Goal: Transaction & Acquisition: Obtain resource

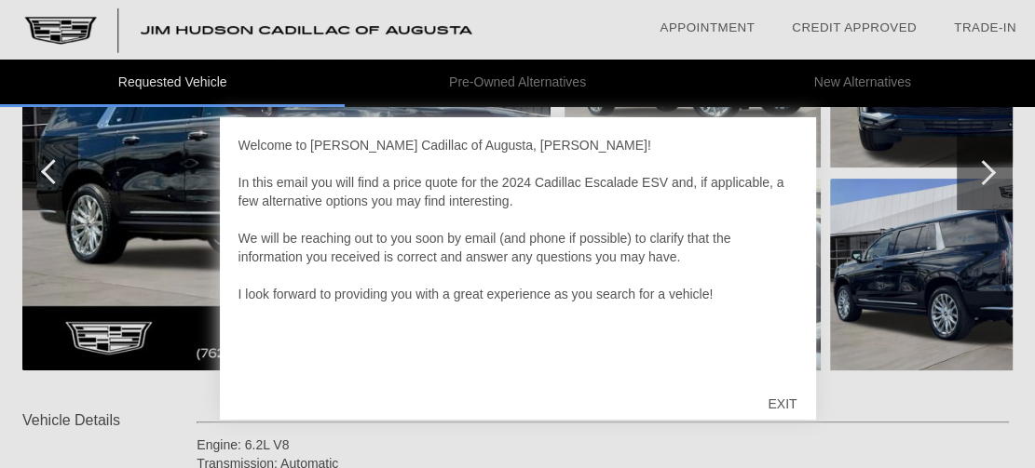
scroll to position [372, 0]
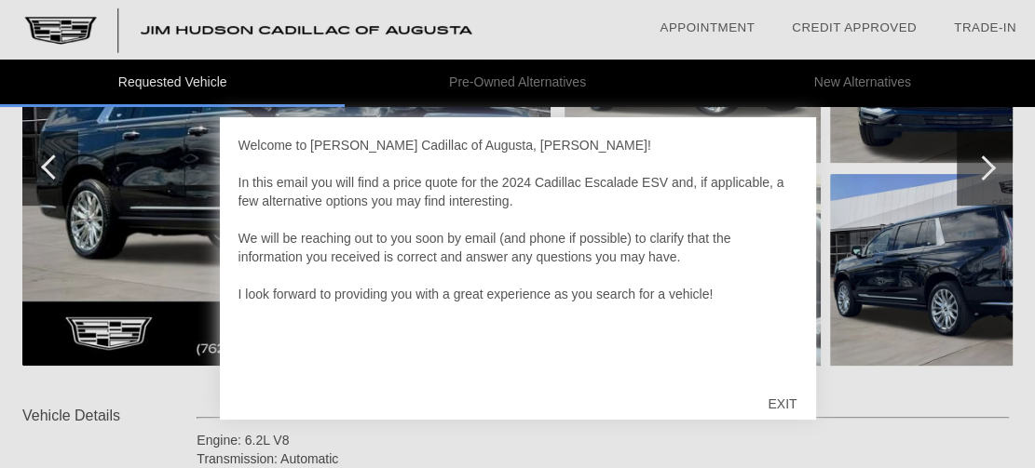
click at [778, 403] on div "EXIT" at bounding box center [782, 404] width 66 height 56
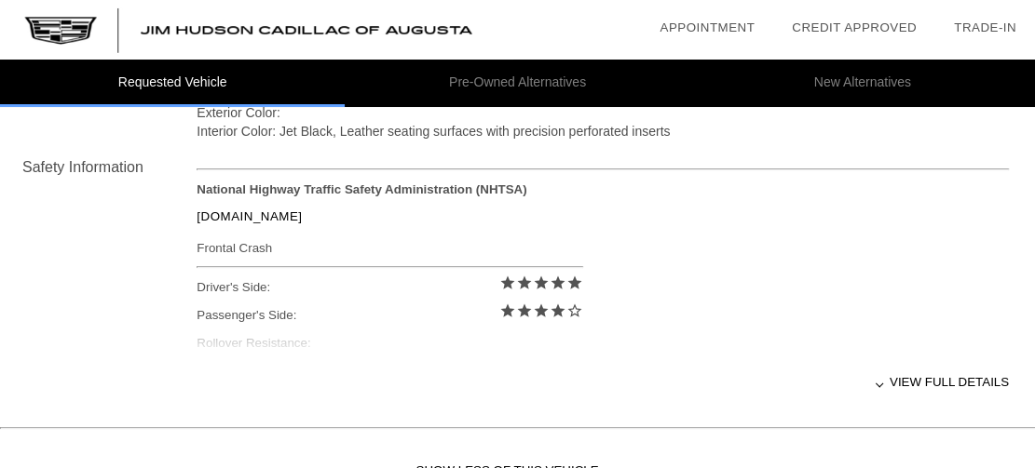
scroll to position [837, 0]
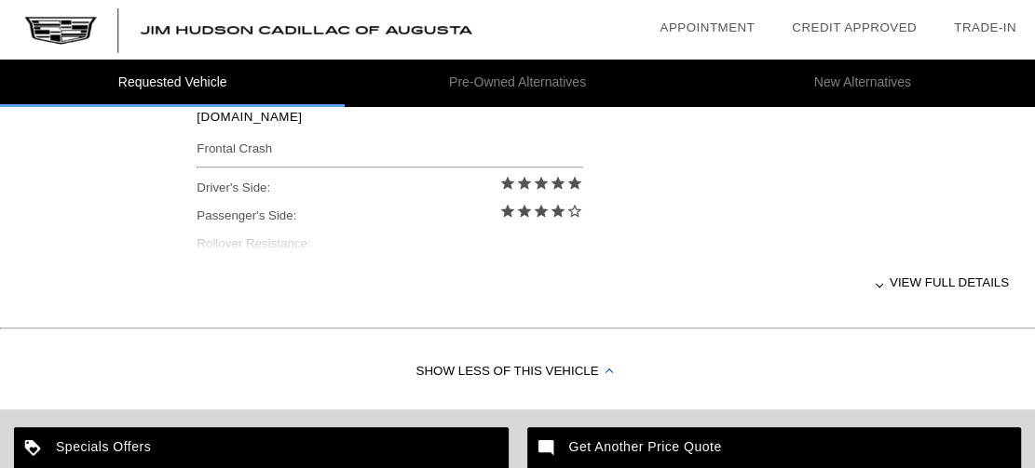
click at [883, 285] on div at bounding box center [878, 283] width 7 height 7
click at [881, 281] on div at bounding box center [876, 283] width 7 height 7
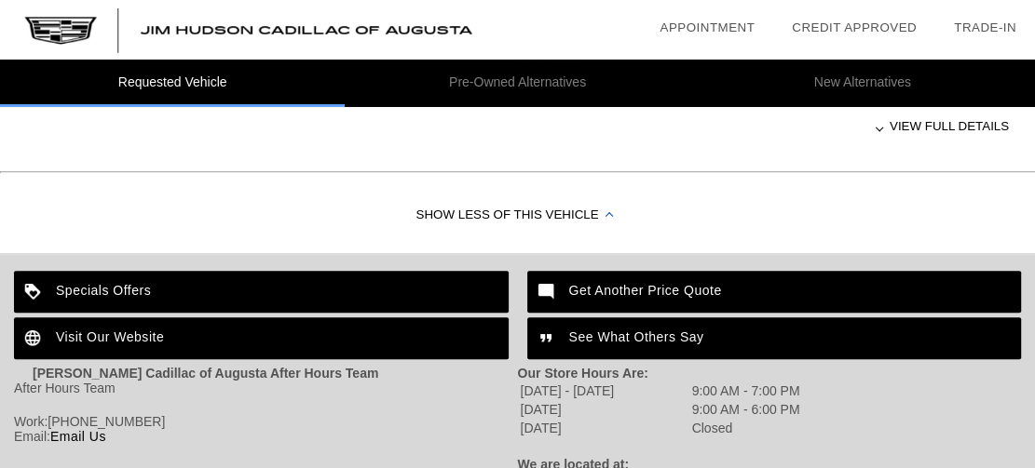
scroll to position [1024, 0]
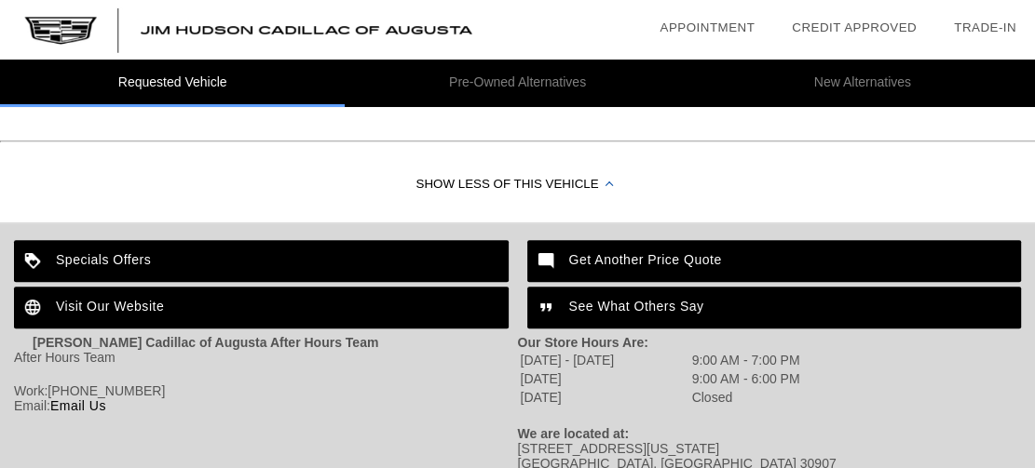
click at [274, 262] on div "Specials Offers" at bounding box center [261, 261] width 494 height 42
click at [641, 263] on div "Get Another Price Quote" at bounding box center [774, 261] width 494 height 42
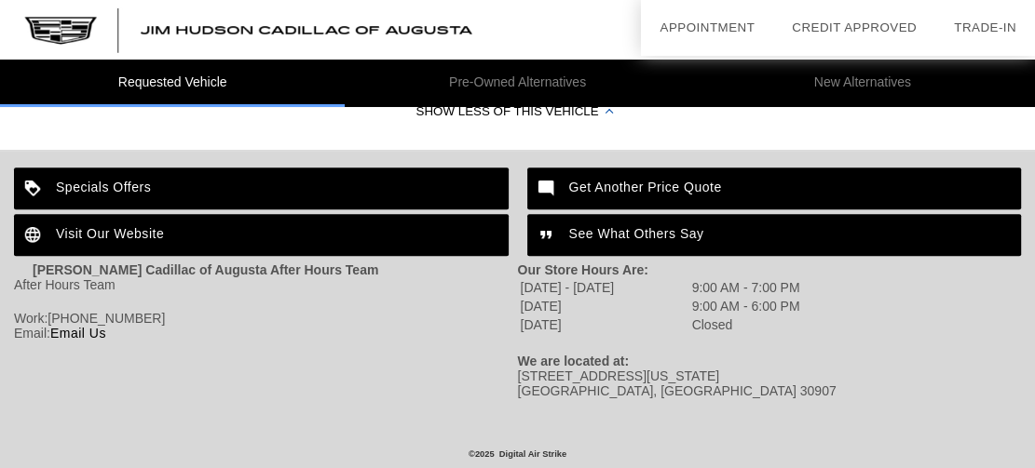
scroll to position [918, 0]
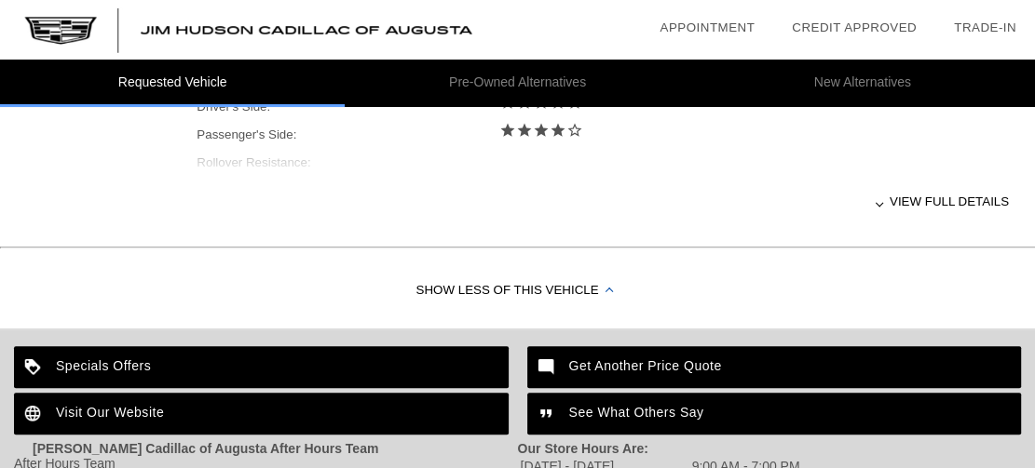
click at [146, 409] on div "Visit Our Website" at bounding box center [261, 414] width 494 height 42
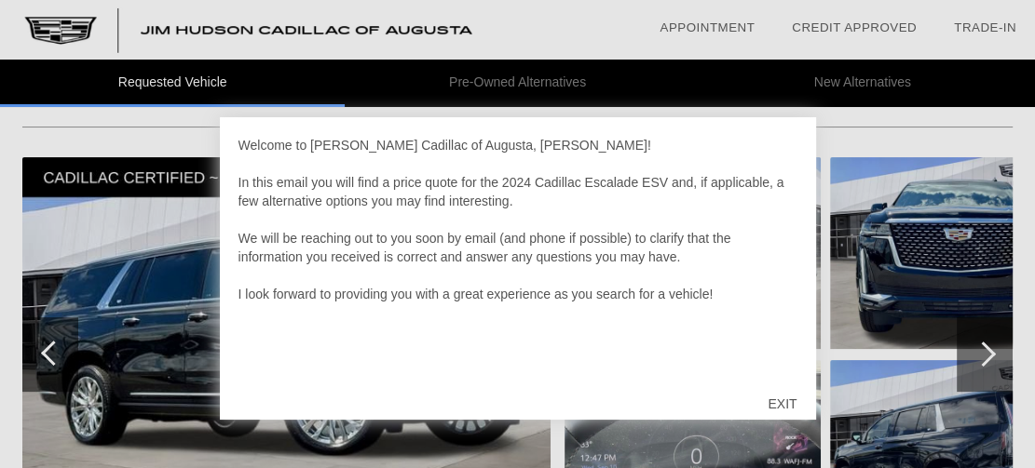
scroll to position [372, 0]
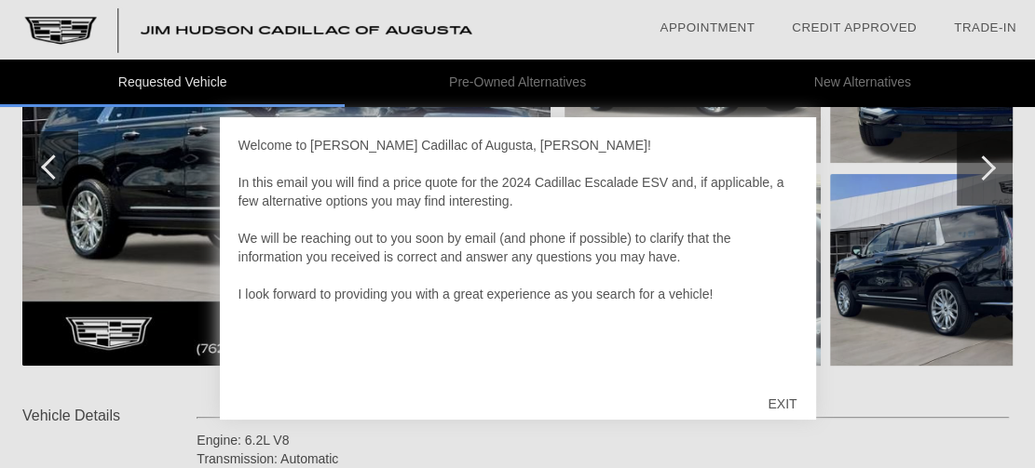
click at [779, 402] on div "EXIT" at bounding box center [782, 404] width 66 height 56
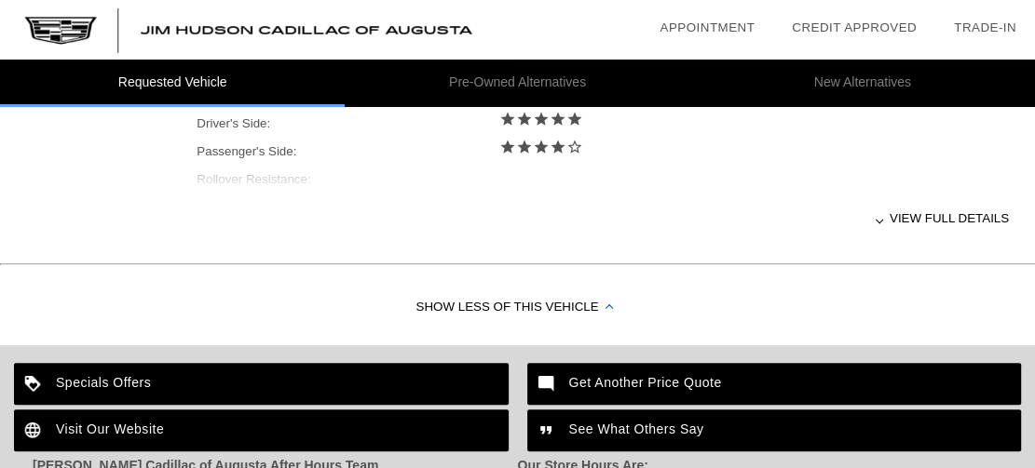
scroll to position [931, 0]
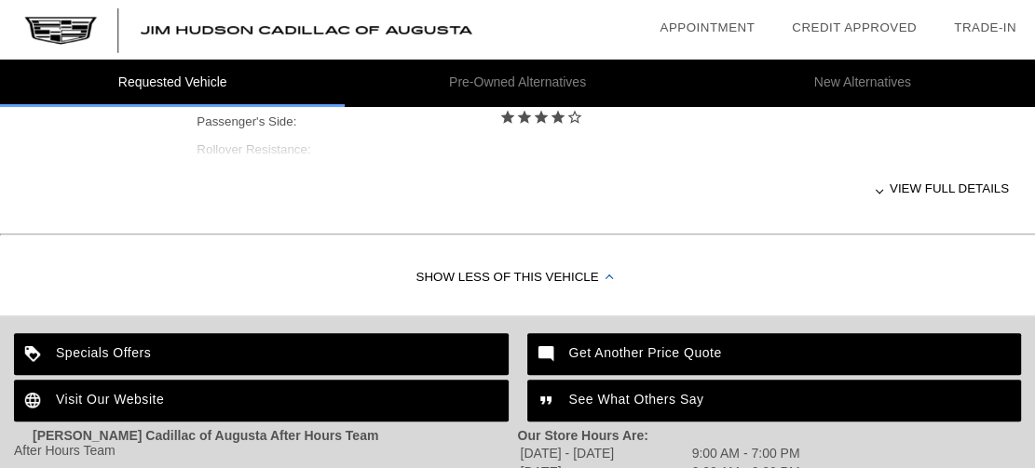
click at [596, 275] on div "Show Less of this Vehicle" at bounding box center [517, 278] width 1035 height 74
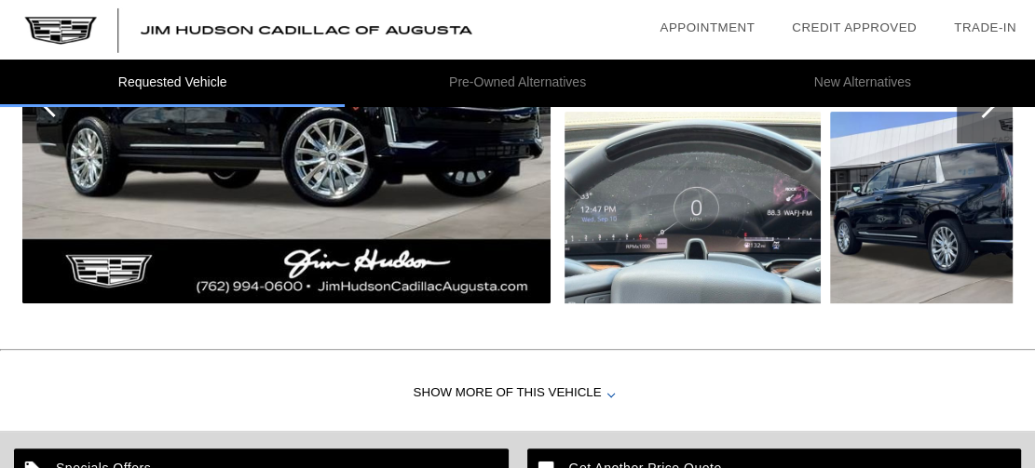
scroll to position [256, 0]
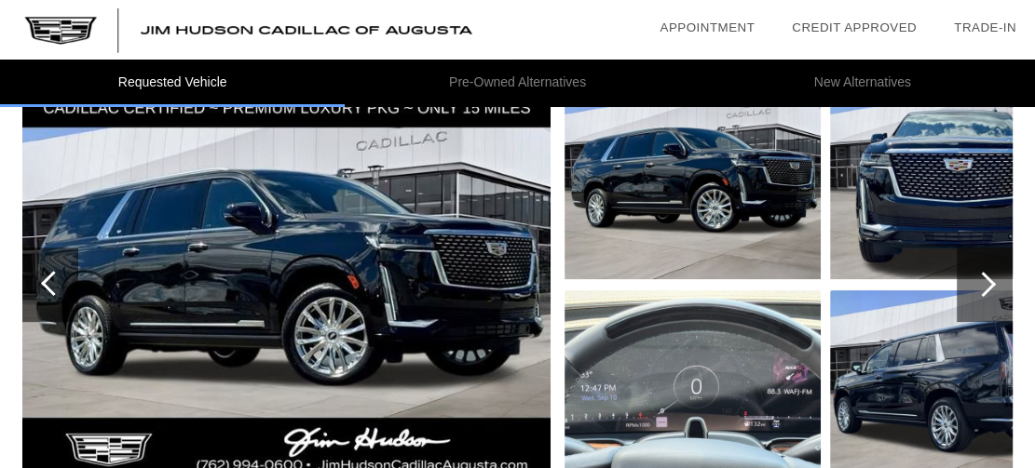
click at [344, 272] on img at bounding box center [286, 285] width 528 height 395
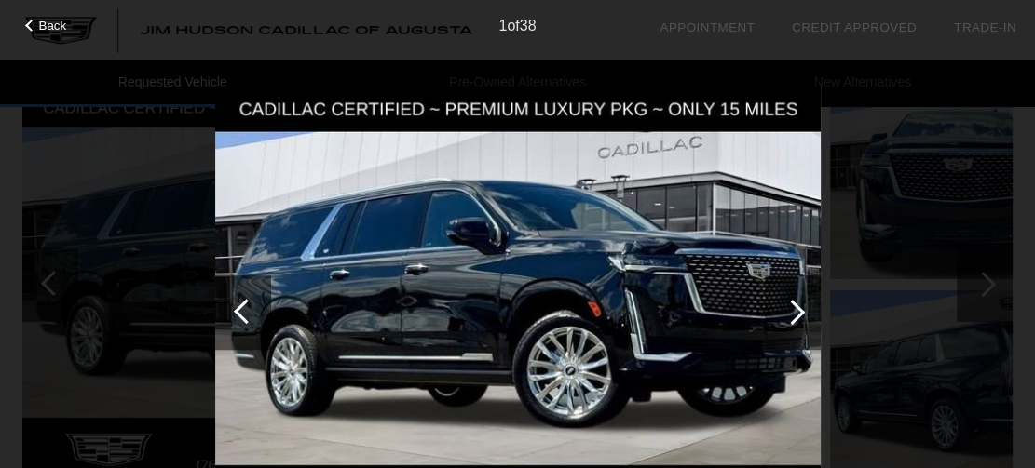
click at [803, 312] on div at bounding box center [793, 313] width 56 height 74
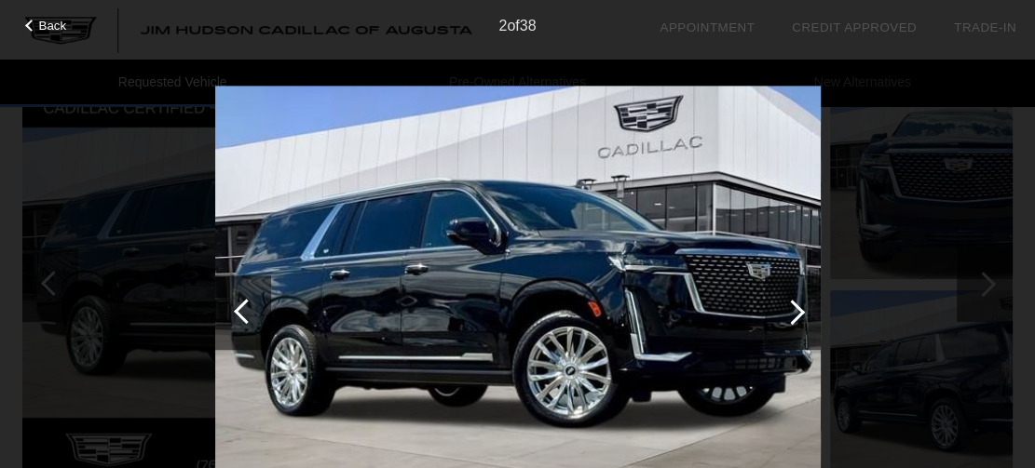
click at [803, 312] on div at bounding box center [791, 312] width 25 height 25
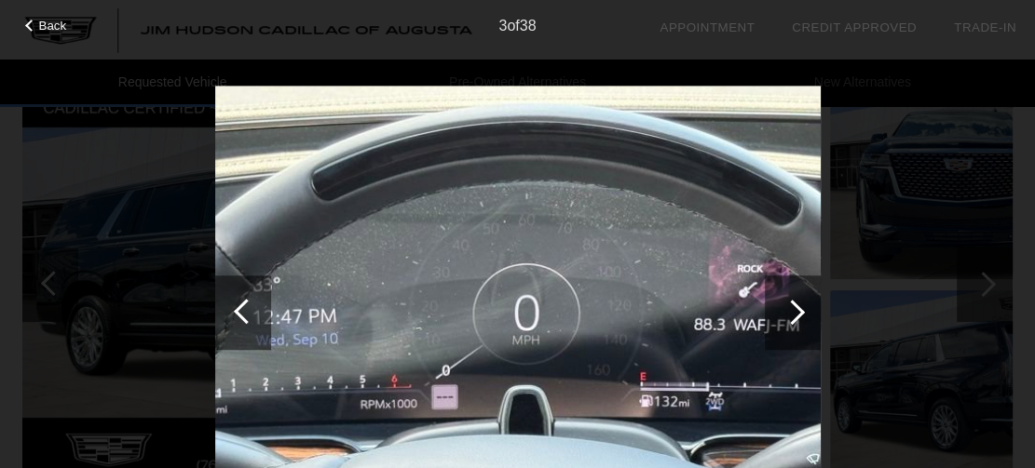
click at [803, 312] on div at bounding box center [791, 312] width 25 height 25
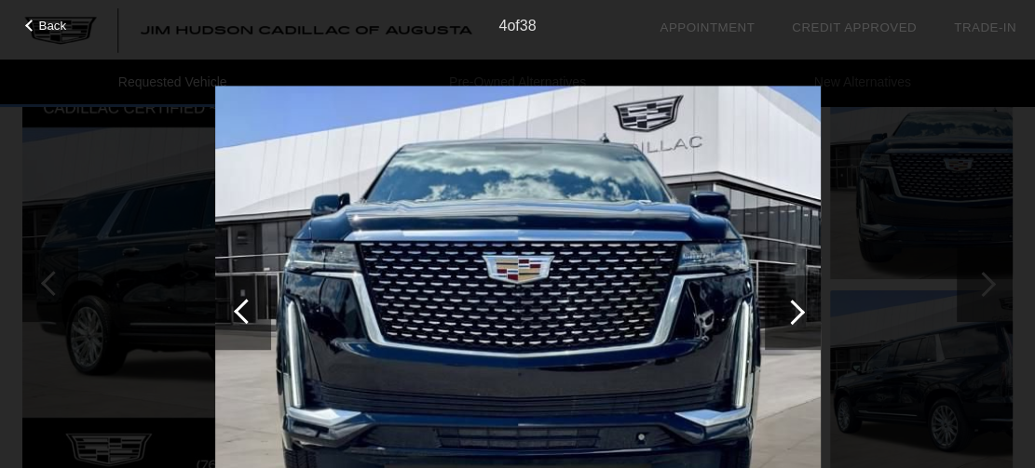
click at [803, 312] on div at bounding box center [791, 312] width 25 height 25
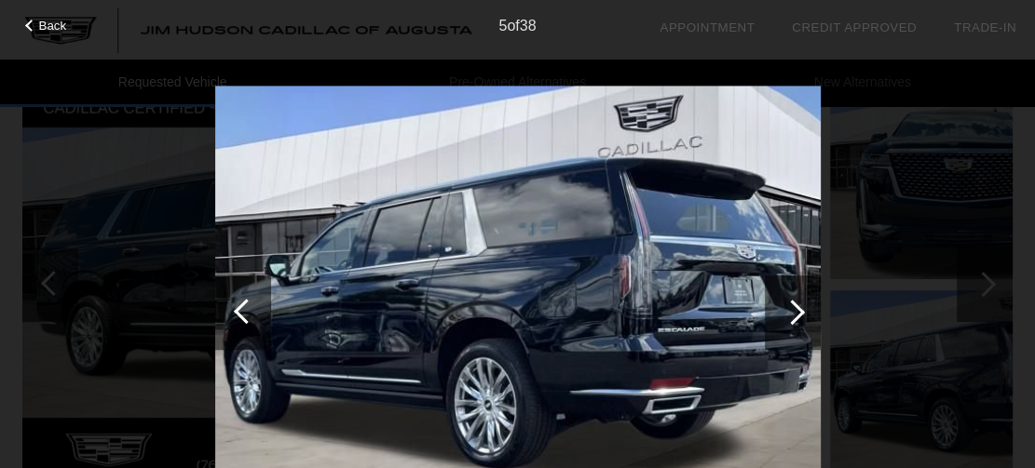
click at [803, 312] on div at bounding box center [791, 312] width 25 height 25
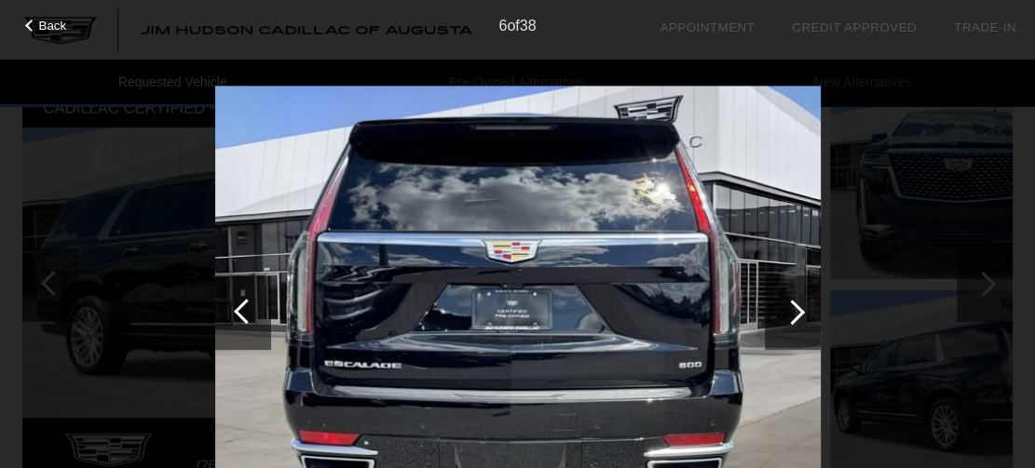
click at [803, 312] on div at bounding box center [791, 312] width 25 height 25
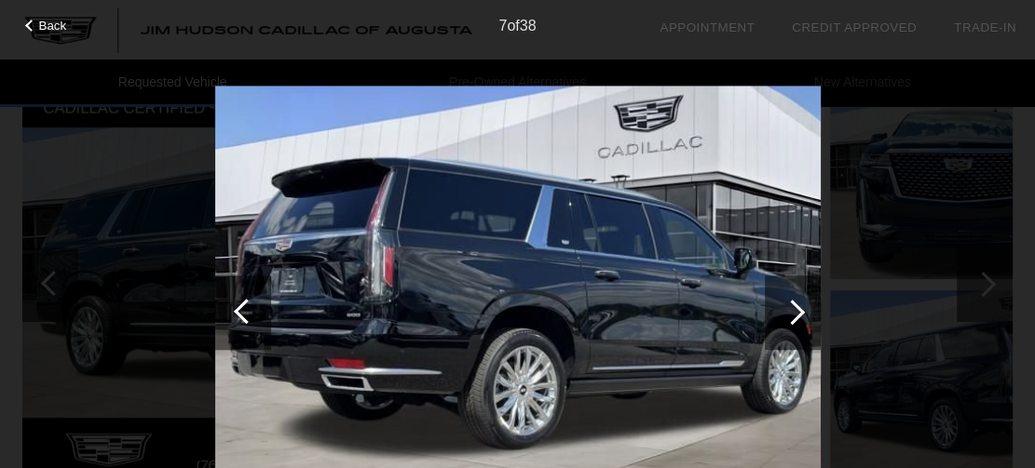
click at [802, 312] on div at bounding box center [791, 312] width 25 height 25
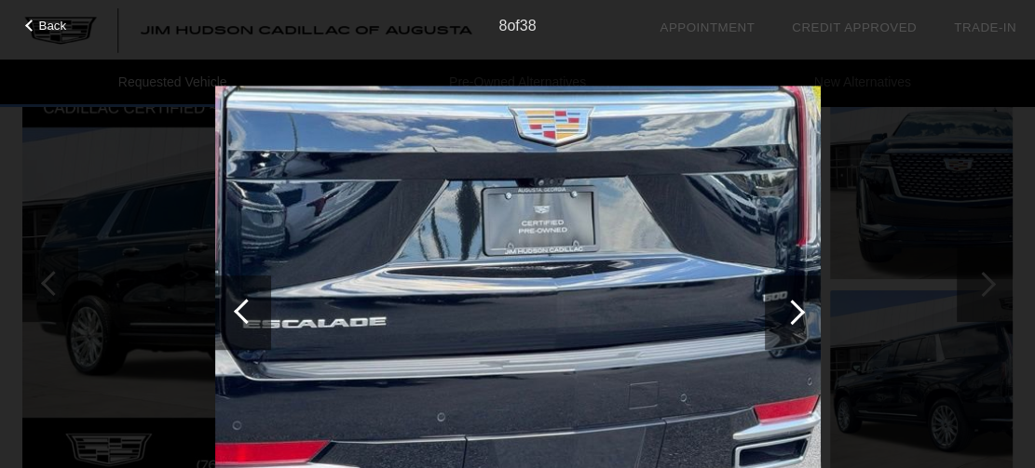
click at [798, 310] on div at bounding box center [791, 312] width 25 height 25
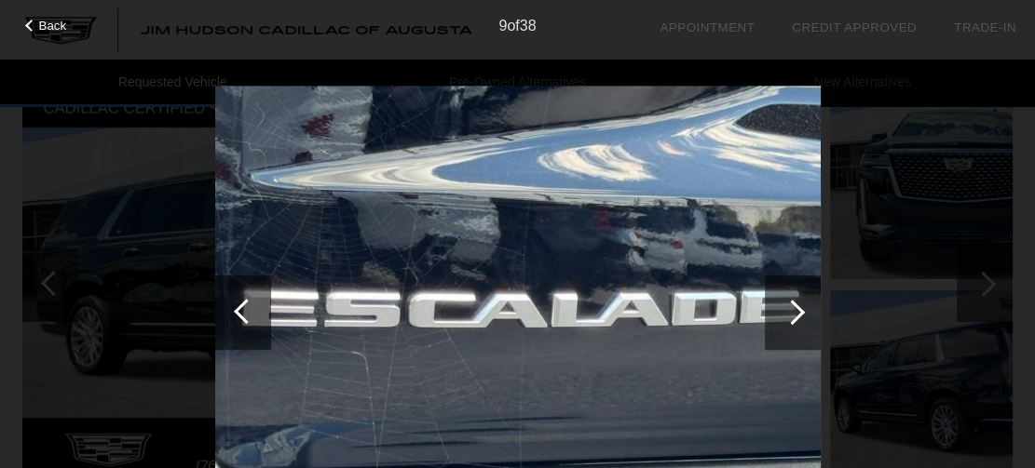
click at [798, 310] on div at bounding box center [791, 312] width 25 height 25
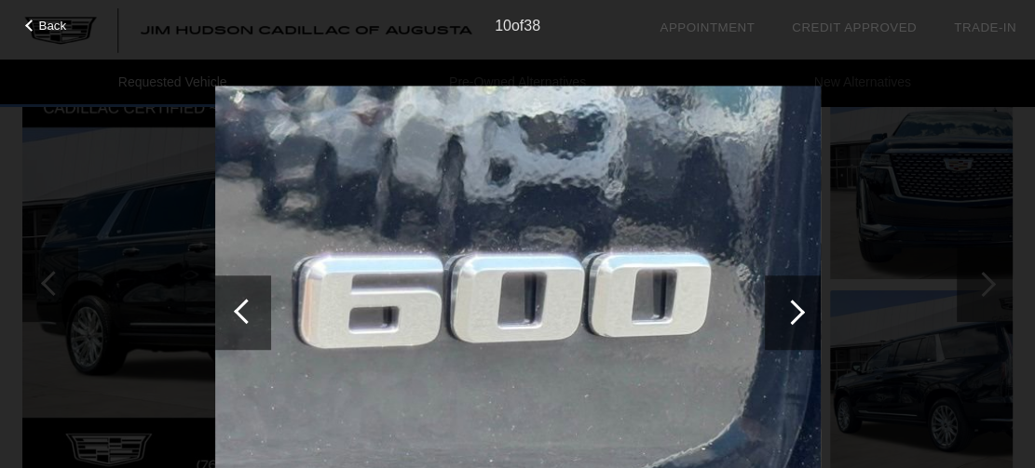
click at [793, 312] on div at bounding box center [791, 312] width 25 height 25
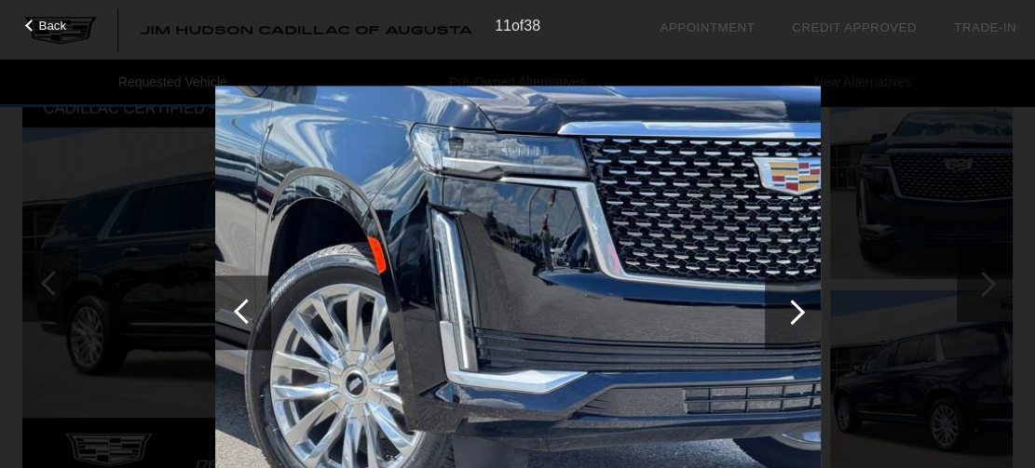
click at [793, 312] on div at bounding box center [791, 312] width 25 height 25
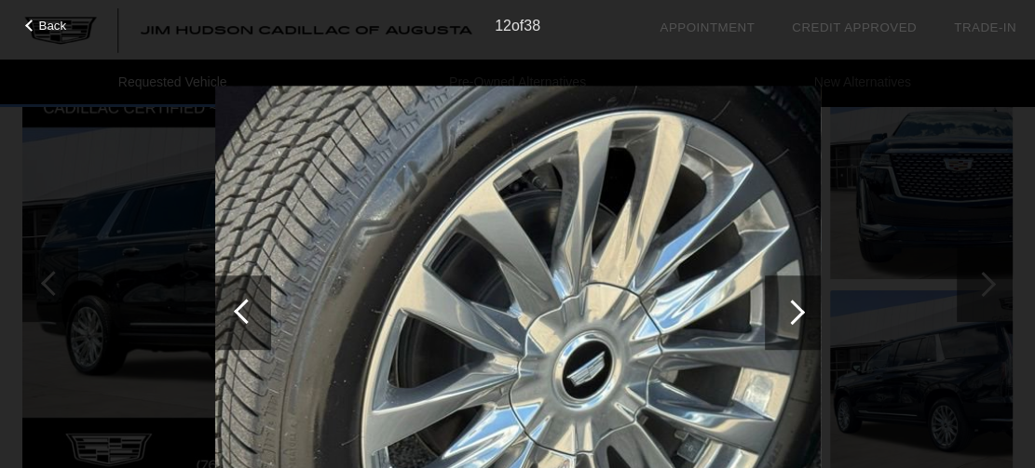
click at [793, 312] on div at bounding box center [791, 312] width 25 height 25
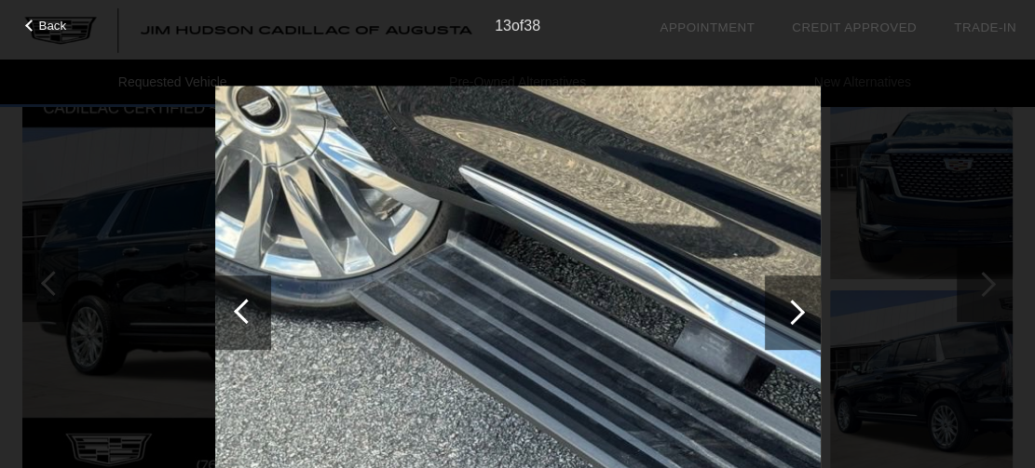
click at [789, 318] on div at bounding box center [791, 312] width 25 height 25
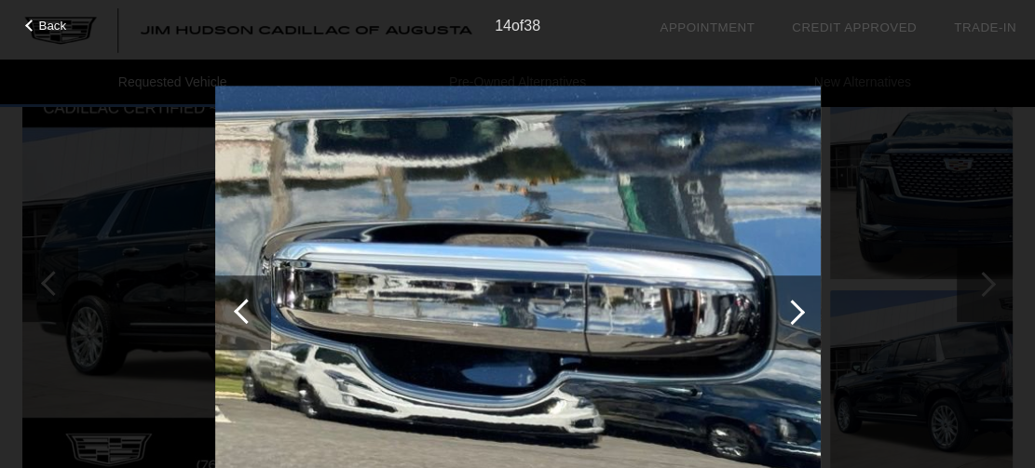
click at [790, 307] on div at bounding box center [791, 312] width 25 height 25
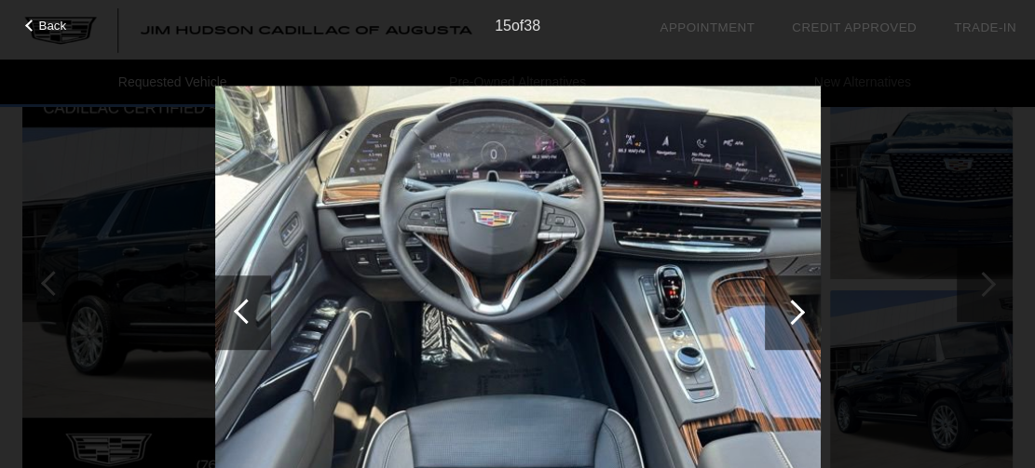
click at [790, 307] on div at bounding box center [791, 312] width 25 height 25
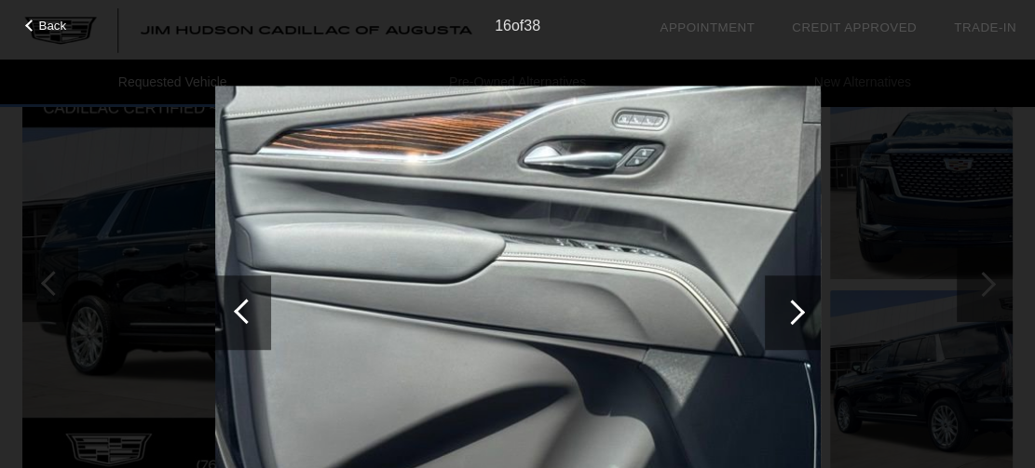
click at [790, 307] on div at bounding box center [791, 312] width 25 height 25
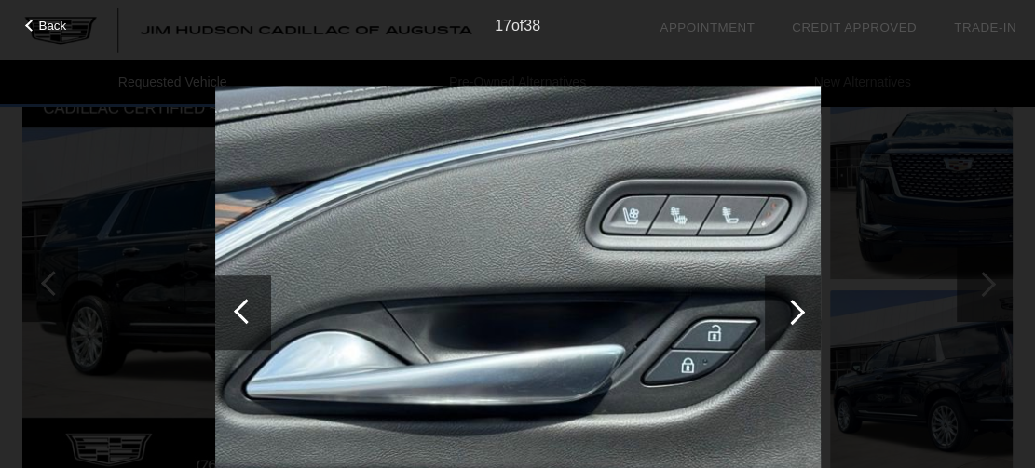
click at [790, 307] on div at bounding box center [791, 312] width 25 height 25
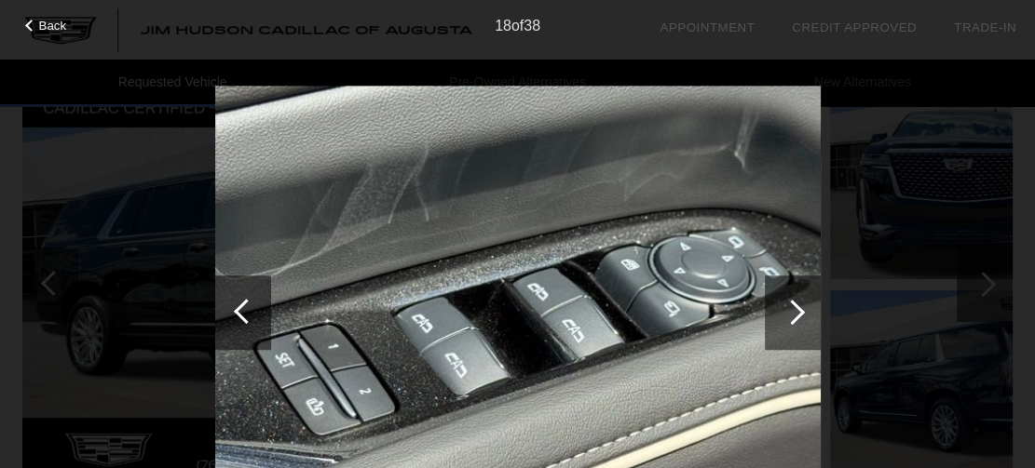
click at [790, 307] on div at bounding box center [791, 312] width 25 height 25
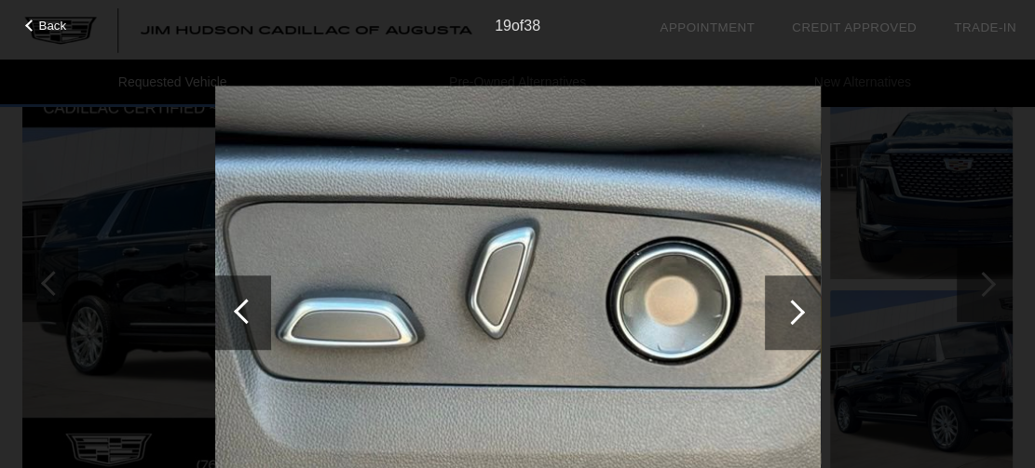
click at [790, 307] on div at bounding box center [791, 312] width 25 height 25
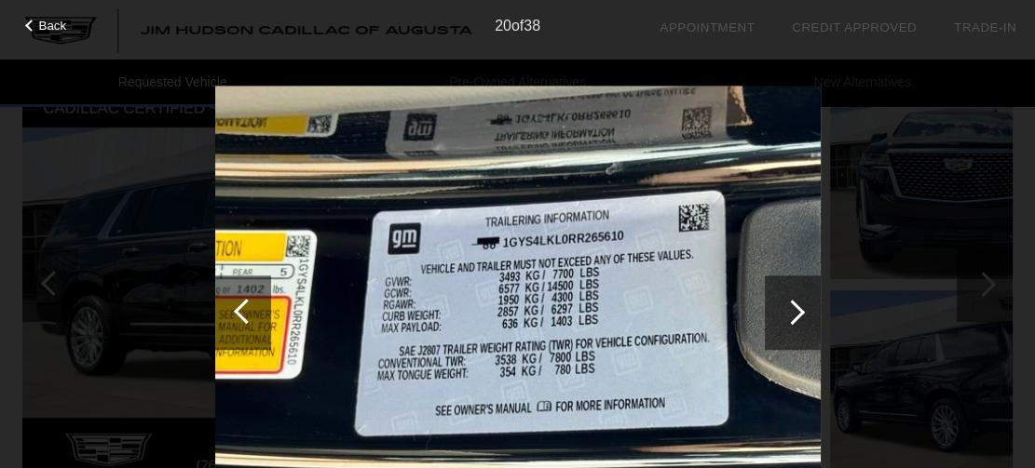
click at [790, 307] on div at bounding box center [791, 312] width 25 height 25
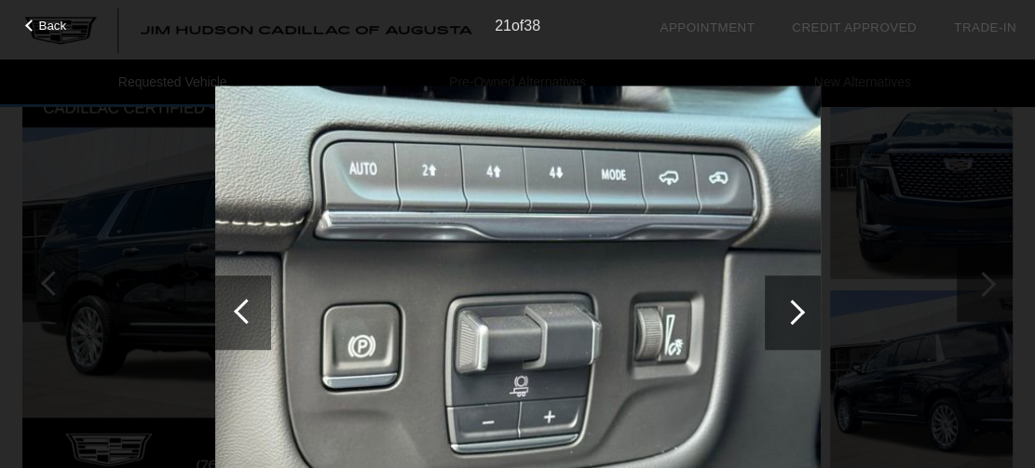
click at [790, 307] on div at bounding box center [791, 312] width 25 height 25
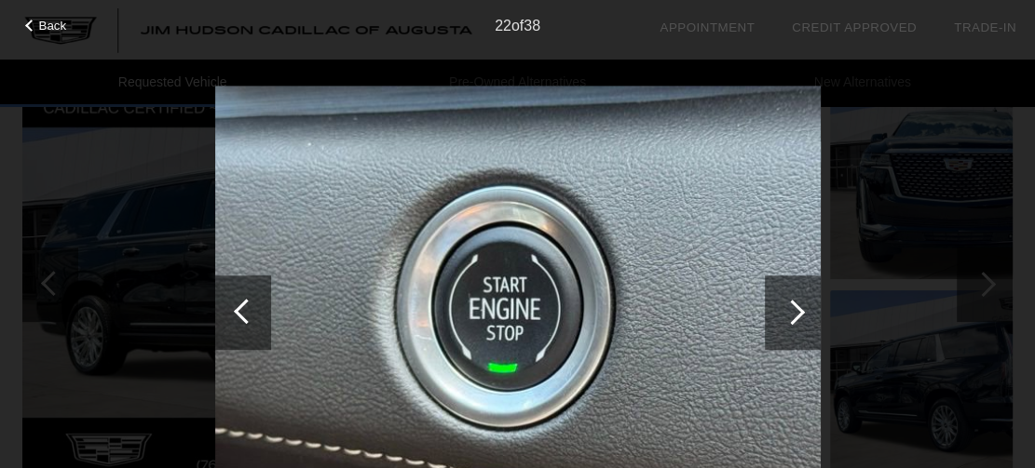
click at [790, 307] on div at bounding box center [791, 312] width 25 height 25
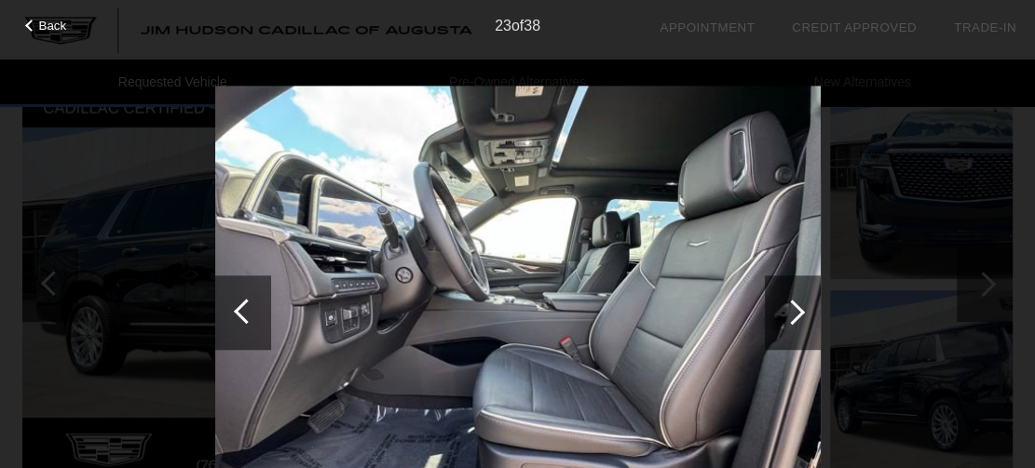
click at [789, 307] on div at bounding box center [791, 312] width 25 height 25
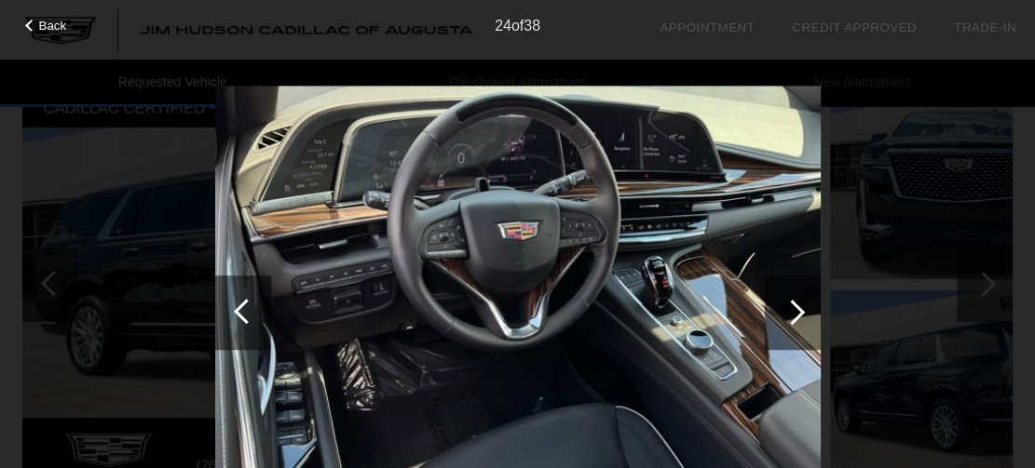
click at [789, 307] on div at bounding box center [791, 312] width 25 height 25
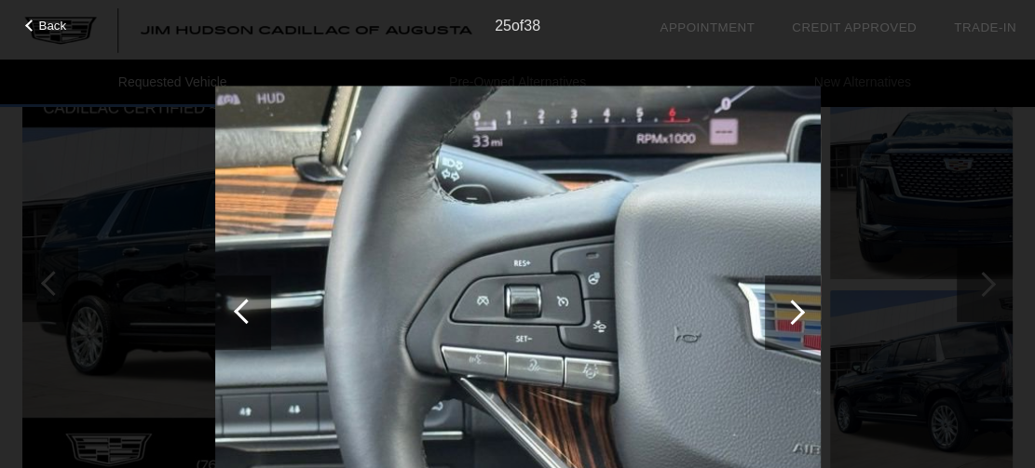
click at [789, 307] on div at bounding box center [791, 312] width 25 height 25
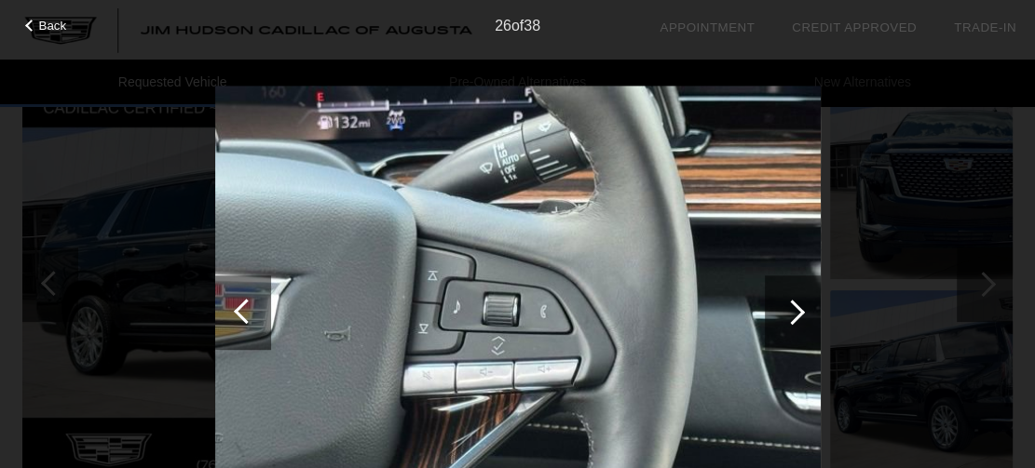
click at [789, 307] on div at bounding box center [791, 312] width 25 height 25
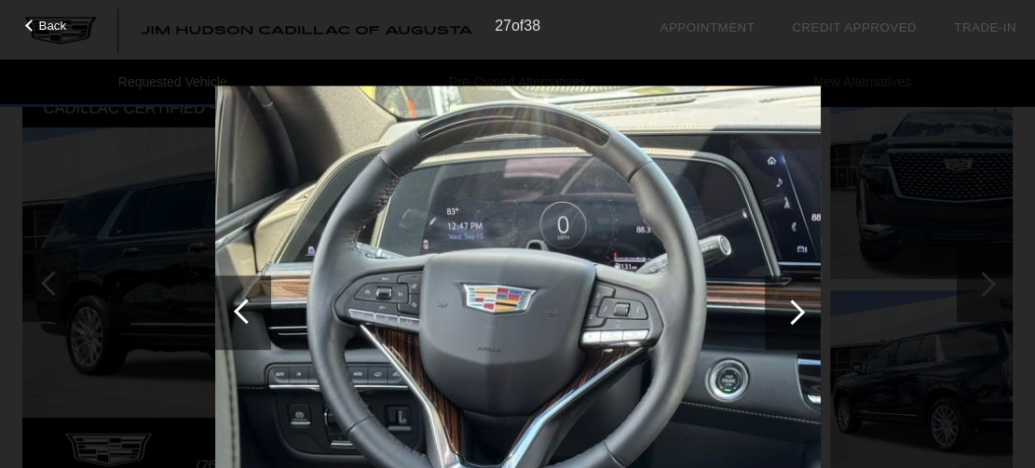
click at [789, 307] on div at bounding box center [791, 312] width 25 height 25
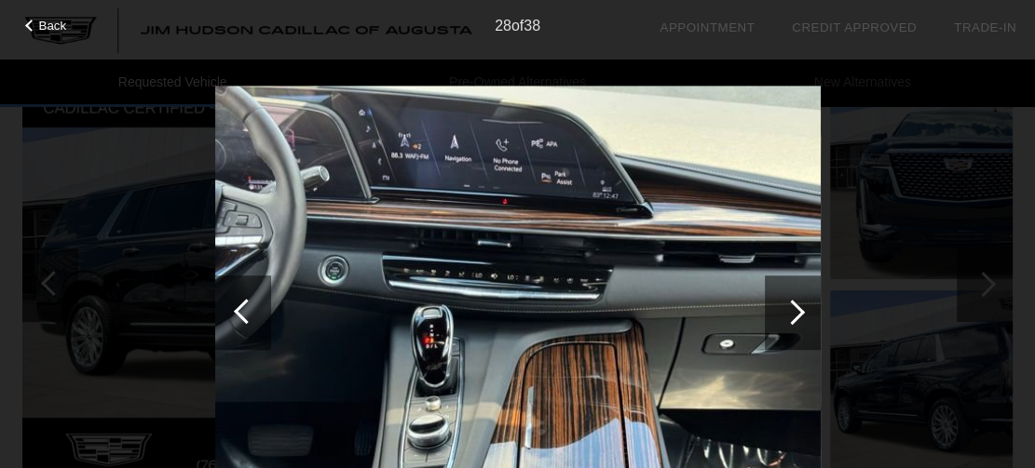
click at [792, 309] on div at bounding box center [791, 312] width 25 height 25
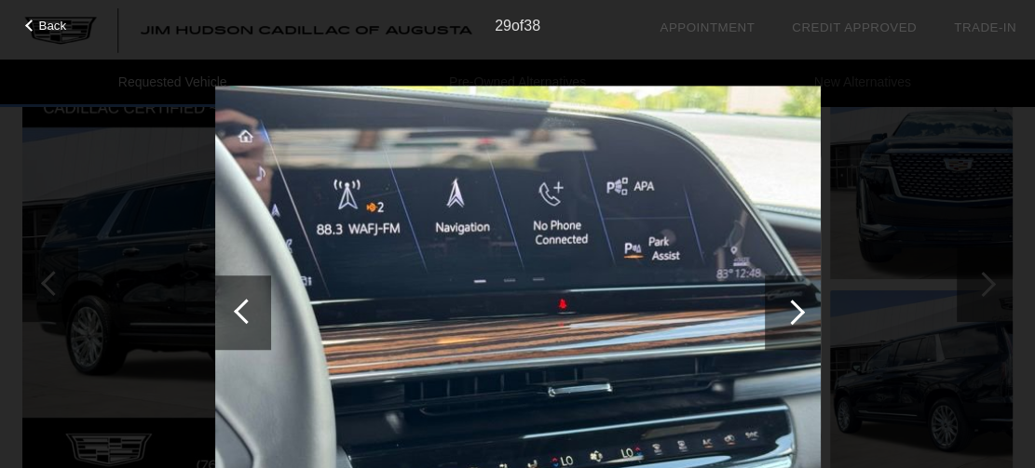
click at [792, 309] on div at bounding box center [791, 312] width 25 height 25
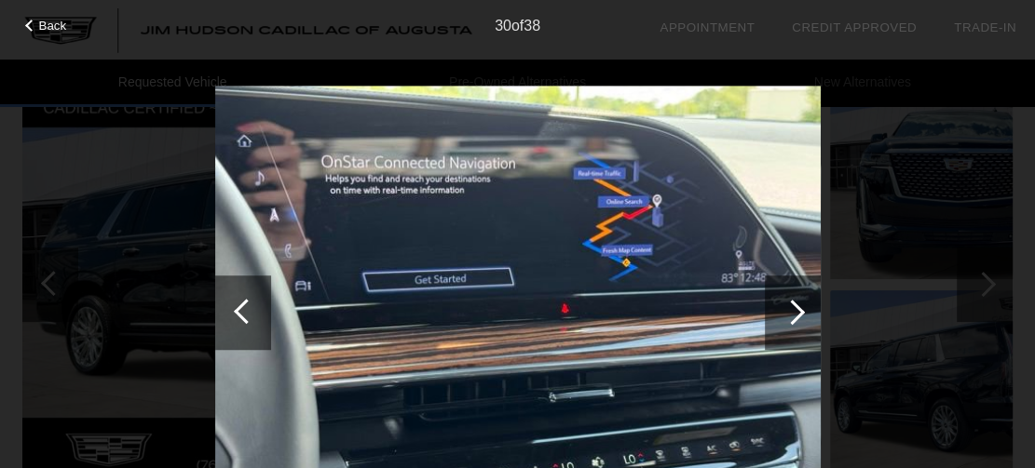
click at [792, 309] on div at bounding box center [791, 312] width 25 height 25
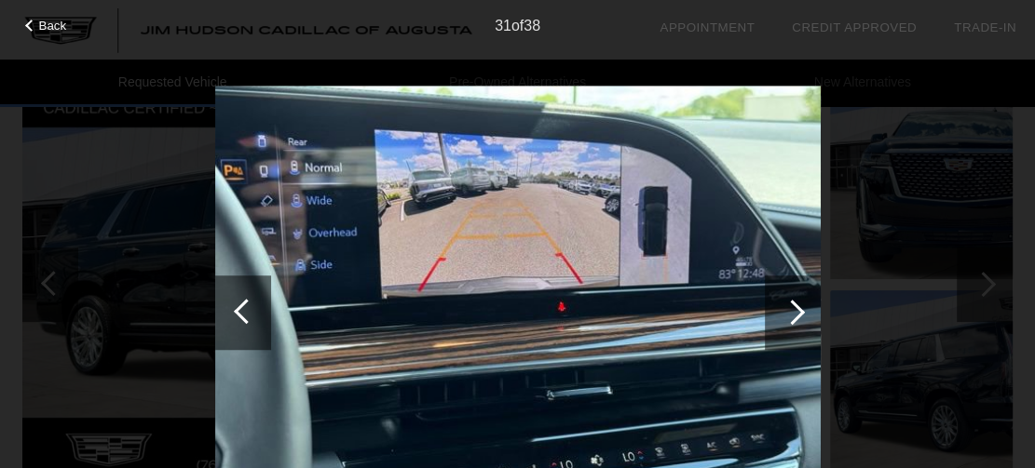
click at [792, 309] on div at bounding box center [791, 312] width 25 height 25
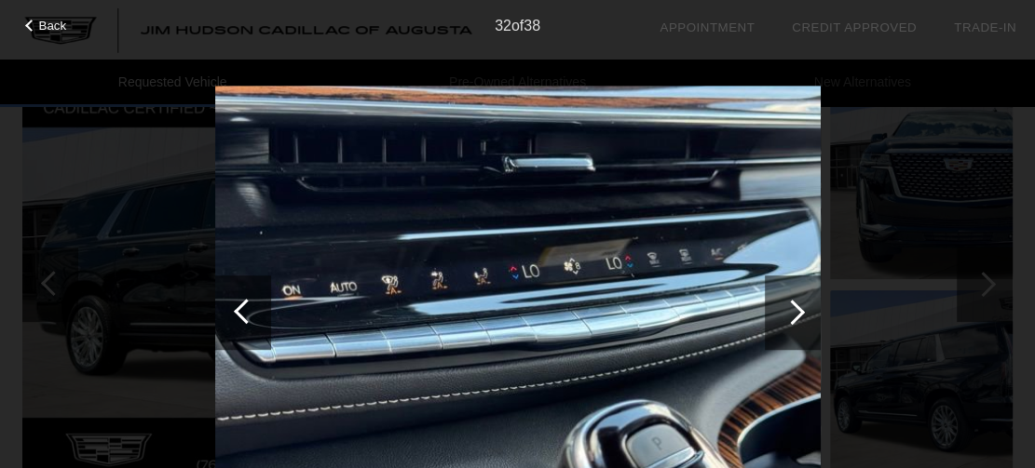
click at [792, 309] on div at bounding box center [791, 312] width 25 height 25
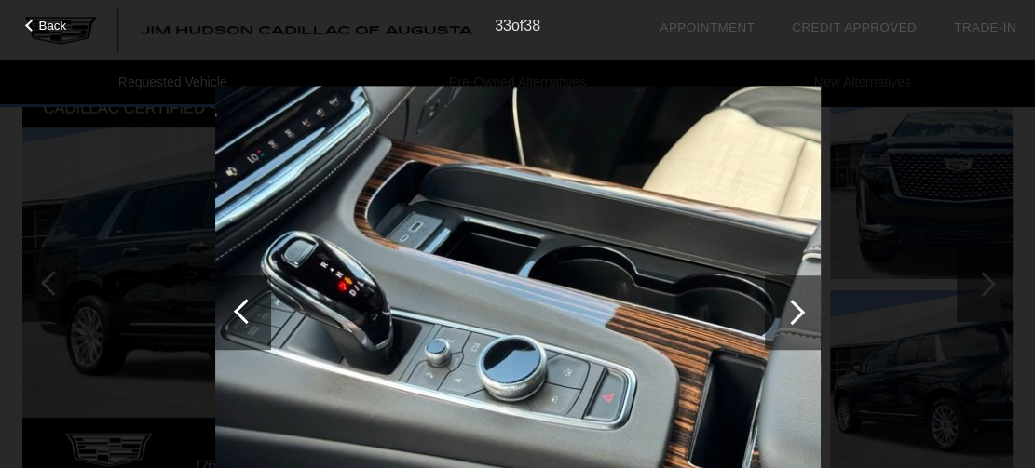
click at [792, 309] on div at bounding box center [791, 312] width 25 height 25
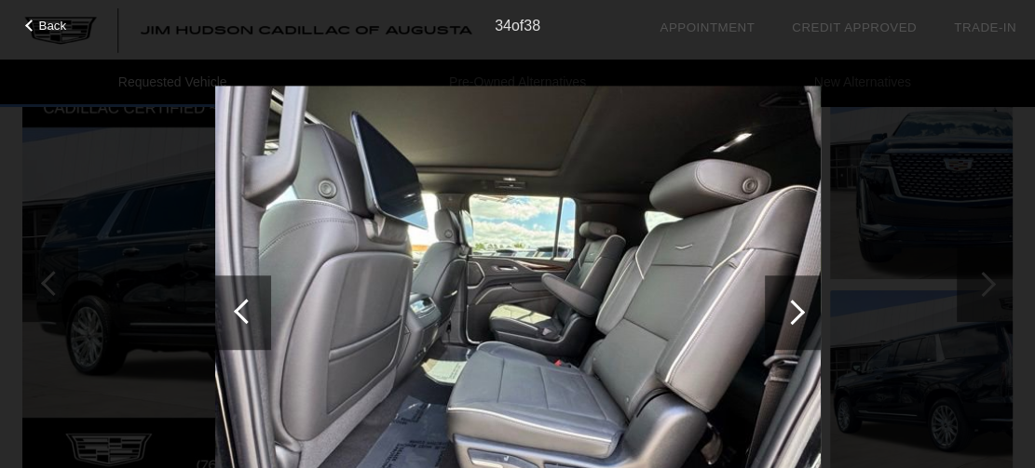
click at [792, 309] on div at bounding box center [791, 312] width 25 height 25
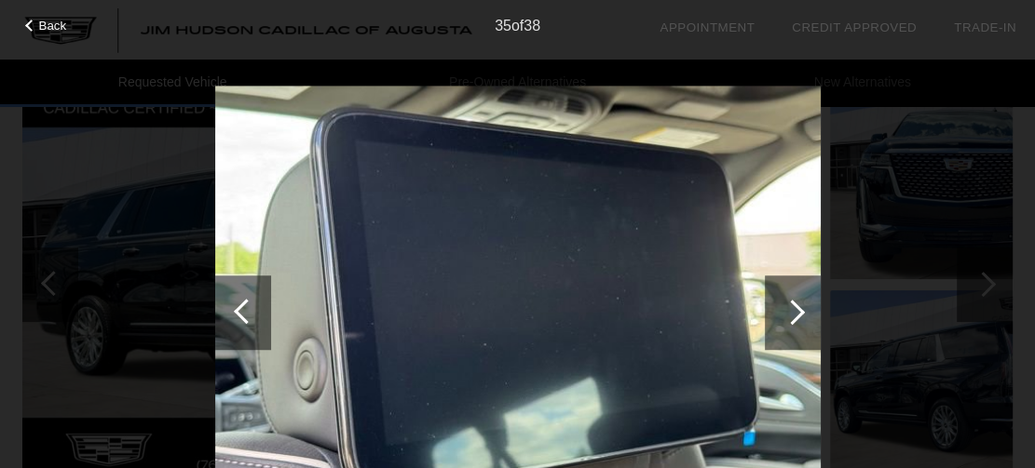
click at [792, 309] on div at bounding box center [791, 312] width 25 height 25
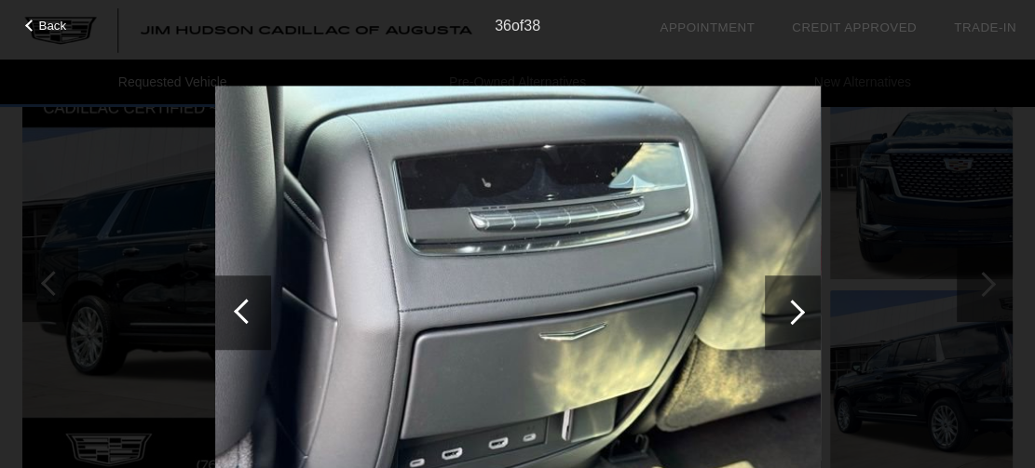
click at [791, 309] on div at bounding box center [791, 312] width 25 height 25
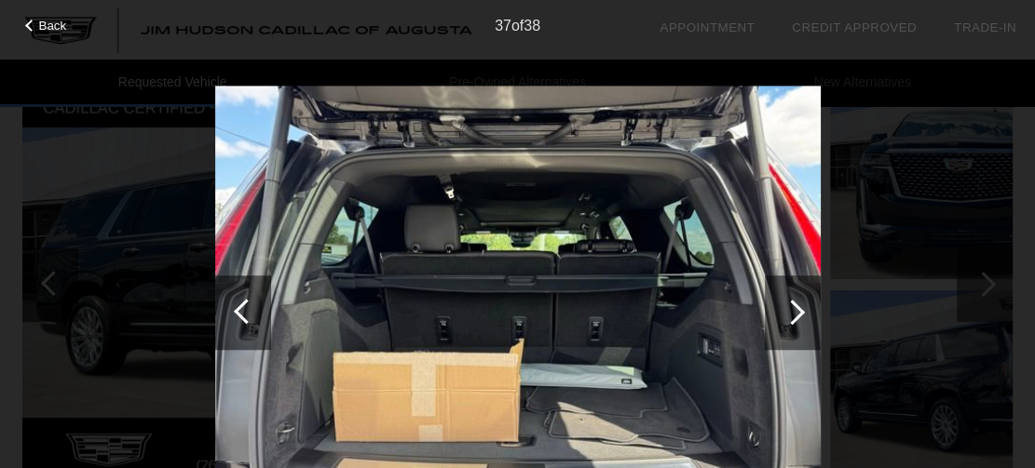
click at [791, 309] on div at bounding box center [791, 312] width 25 height 25
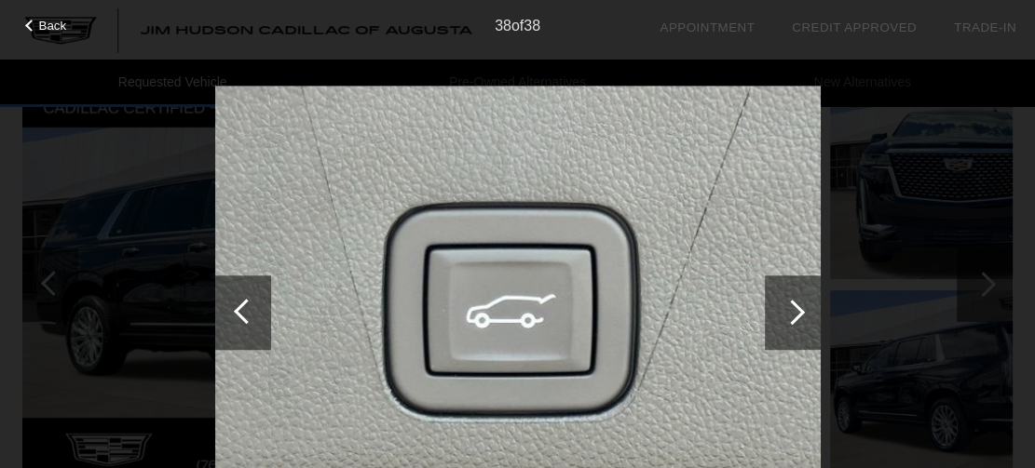
click at [791, 309] on div at bounding box center [791, 312] width 25 height 25
click at [792, 310] on div at bounding box center [791, 312] width 25 height 25
